Goal: Navigation & Orientation: Find specific page/section

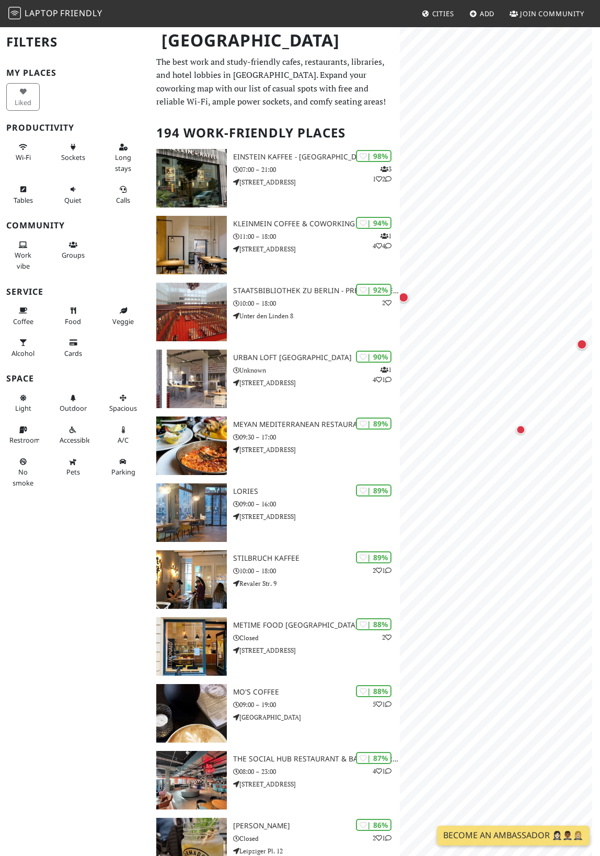
click at [596, 612] on div "MapLibre | Protomaps © OpenStreetMap" at bounding box center [500, 454] width 200 height 856
click at [600, 566] on html "Laptop Friendly Cities Add Join Community Berlin Filters My Places Liked Produc…" at bounding box center [300, 428] width 600 height 856
click at [436, 395] on div "Map marker" at bounding box center [434, 390] width 9 height 9
click at [517, 480] on div "Map marker" at bounding box center [519, 478] width 9 height 9
